Goal: Use online tool/utility: Use online tool/utility

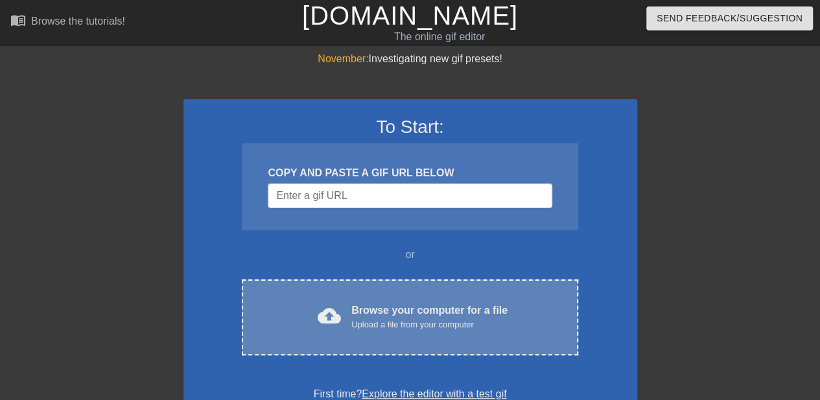
click at [328, 314] on span "cloud_upload" at bounding box center [329, 315] width 23 height 23
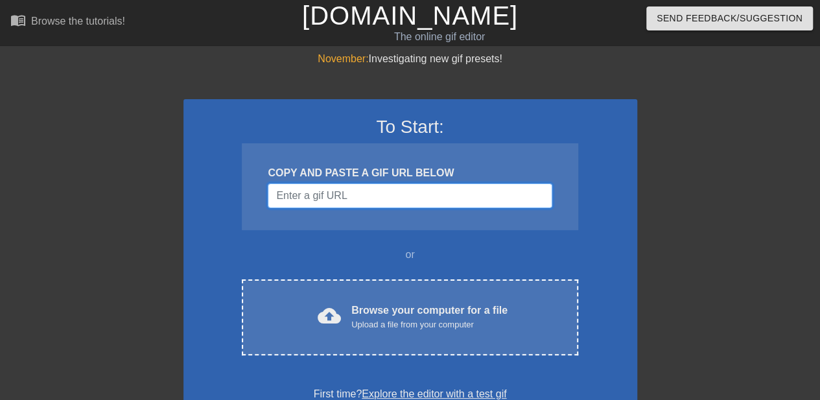
click at [371, 206] on input "Username" at bounding box center [410, 195] width 284 height 25
paste input "[URL][DOMAIN_NAME]"
type input "[URL][DOMAIN_NAME]"
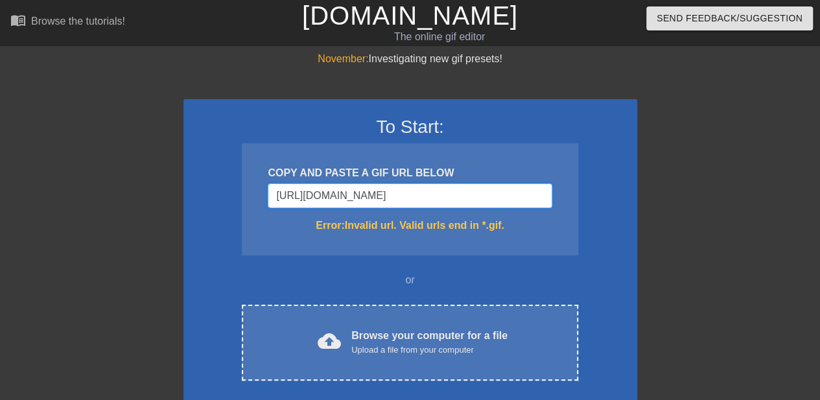
scroll to position [0, 729]
drag, startPoint x: 402, startPoint y: 201, endPoint x: 608, endPoint y: 182, distance: 207.0
click at [608, 182] on div "To Start: COPY AND PASTE A GIF URL BELOW [URL][DOMAIN_NAME] Error: Invalid url.…" at bounding box center [410, 271] width 454 height 345
click at [515, 200] on input "[URL][DOMAIN_NAME]" at bounding box center [410, 195] width 284 height 25
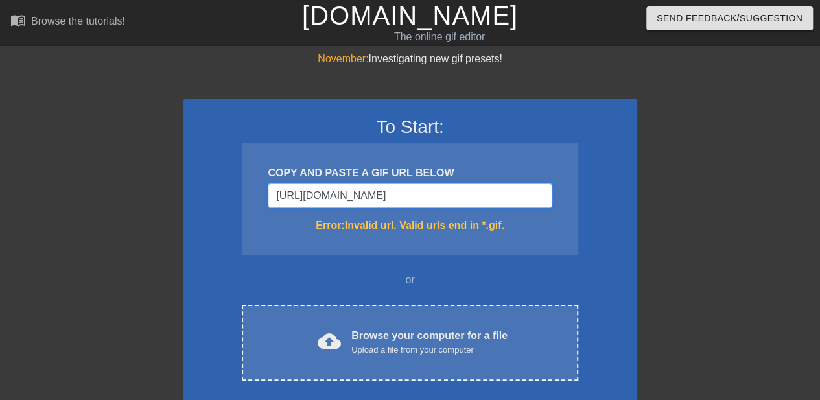
click at [515, 200] on input "[URL][DOMAIN_NAME]" at bounding box center [410, 195] width 284 height 25
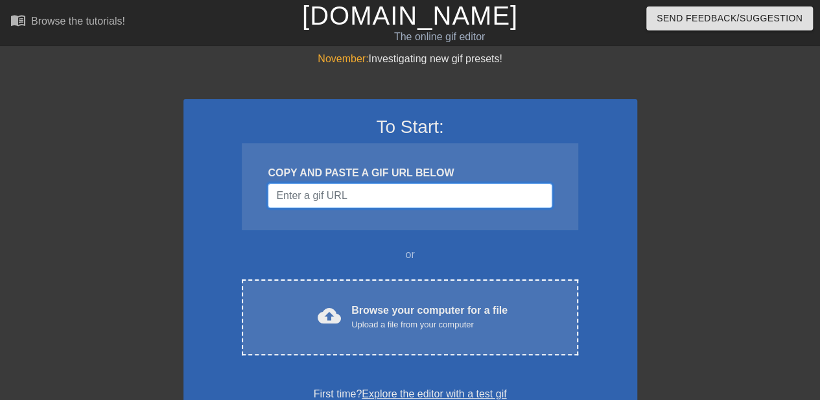
scroll to position [0, 0]
